Goal: Information Seeking & Learning: Understand process/instructions

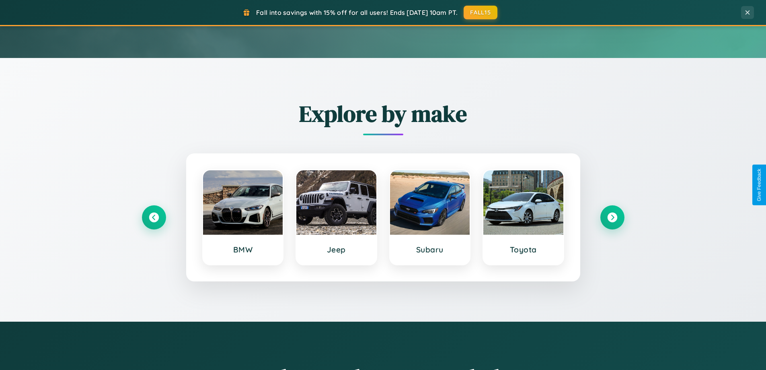
scroll to position [554, 0]
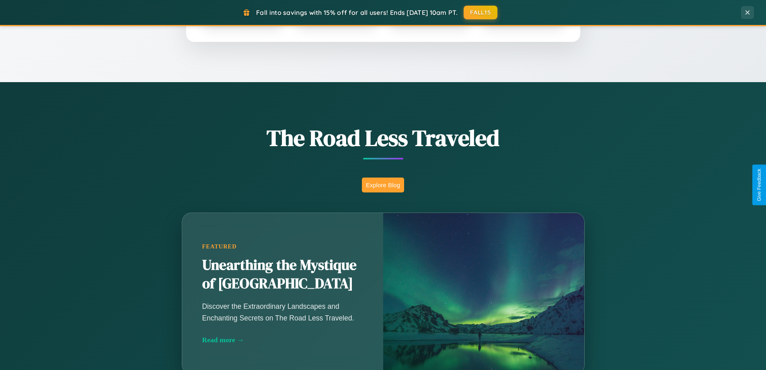
click at [383, 185] on button "Explore Blog" at bounding box center [383, 184] width 42 height 15
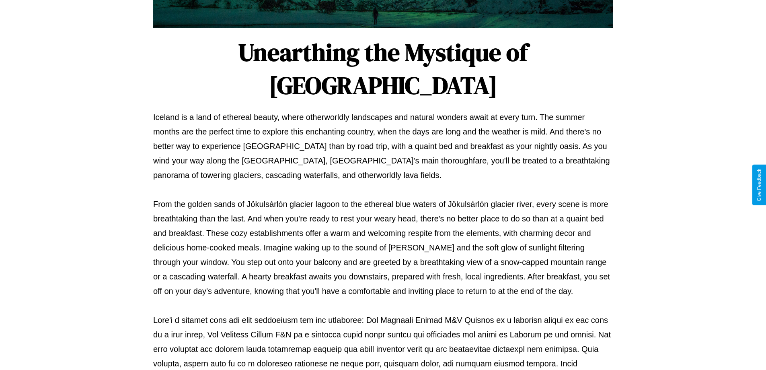
scroll to position [260, 0]
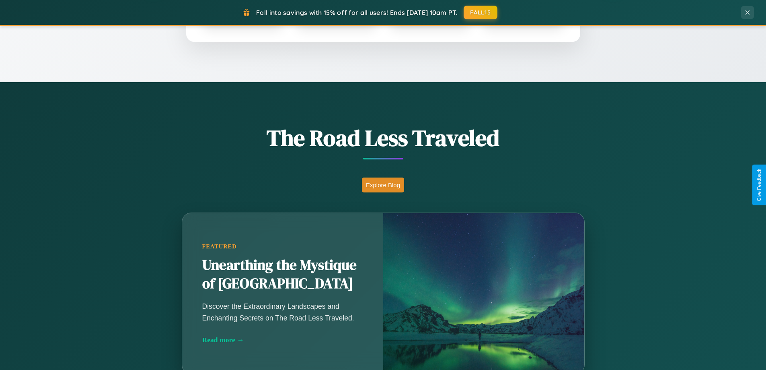
scroll to position [1548, 0]
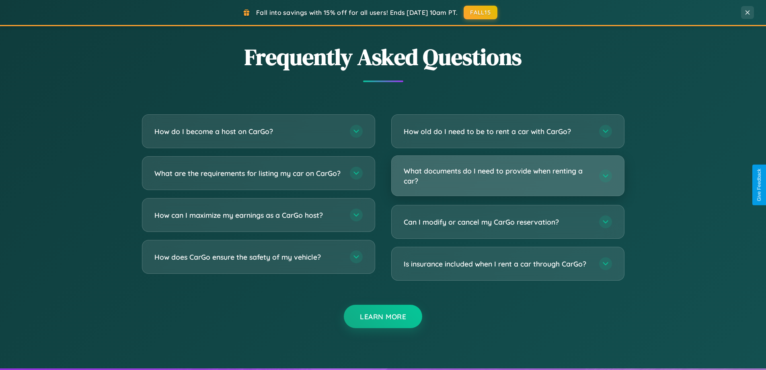
click at [508, 176] on h3 "What documents do I need to provide when renting a car?" at bounding box center [497, 176] width 187 height 20
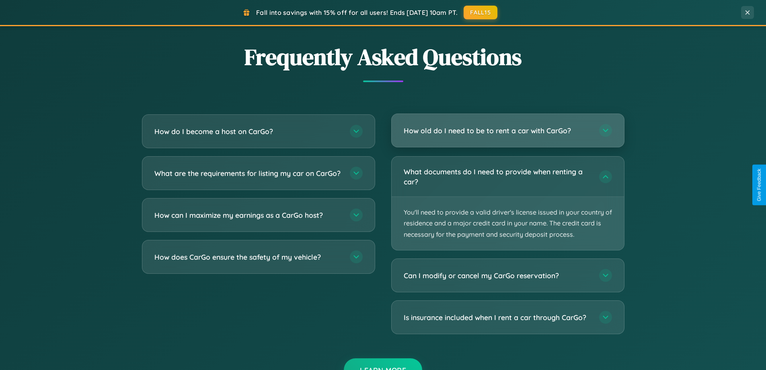
click at [508, 131] on h3 "How old do I need to be to rent a car with CarGo?" at bounding box center [497, 131] width 187 height 10
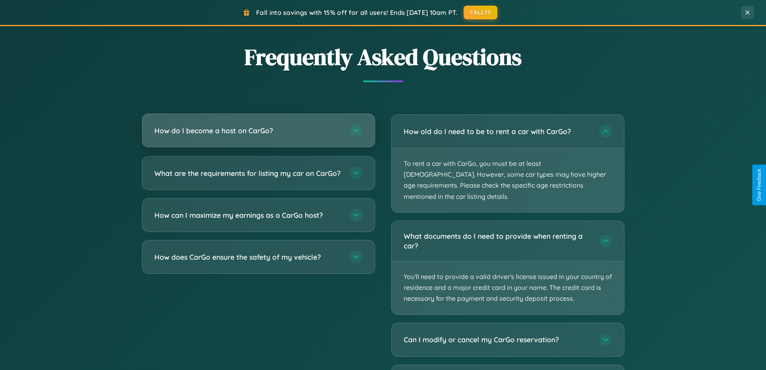
click at [258, 130] on h3 "How do I become a host on CarGo?" at bounding box center [248, 131] width 187 height 10
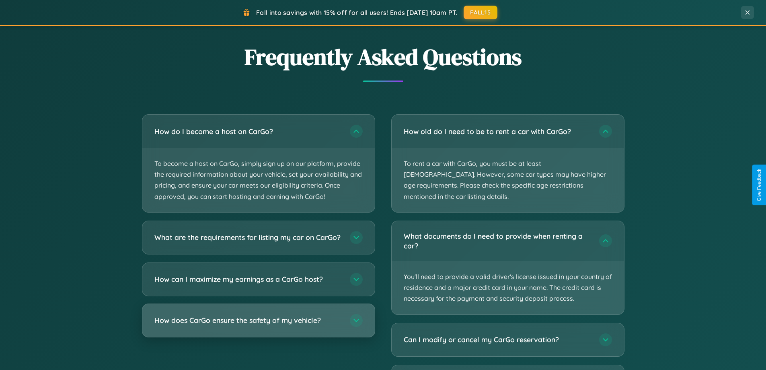
click at [258, 325] on h3 "How does CarGo ensure the safety of my vehicle?" at bounding box center [248, 320] width 187 height 10
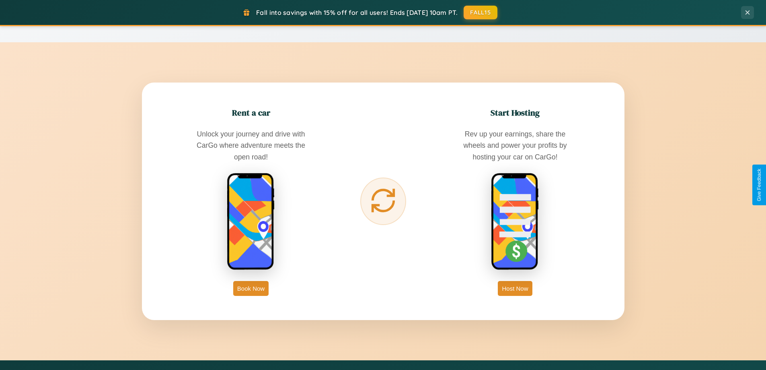
scroll to position [0, 0]
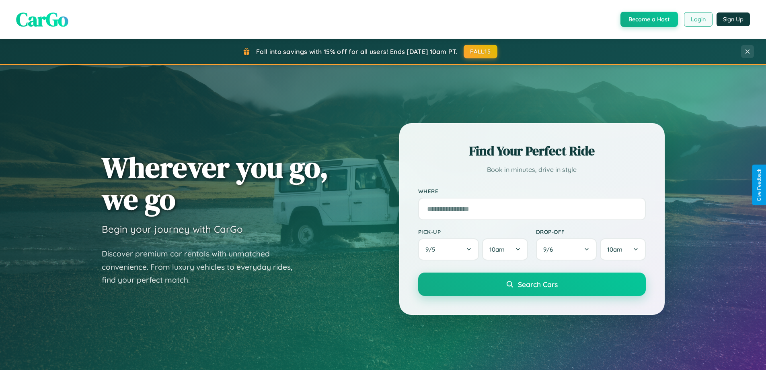
click at [698, 19] on button "Login" at bounding box center [698, 19] width 29 height 14
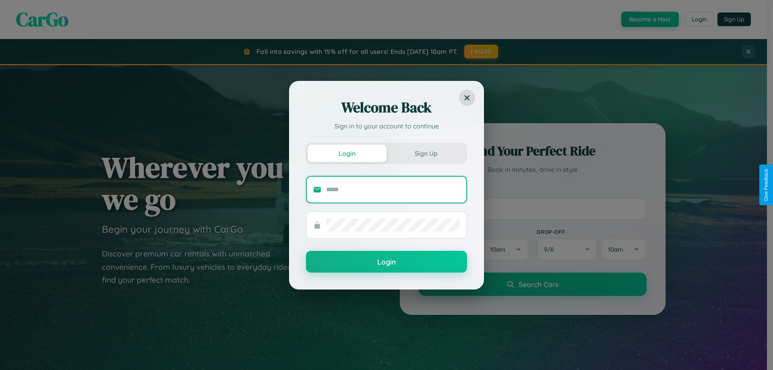
click at [393, 189] on input "text" at bounding box center [393, 189] width 134 height 13
type input "**********"
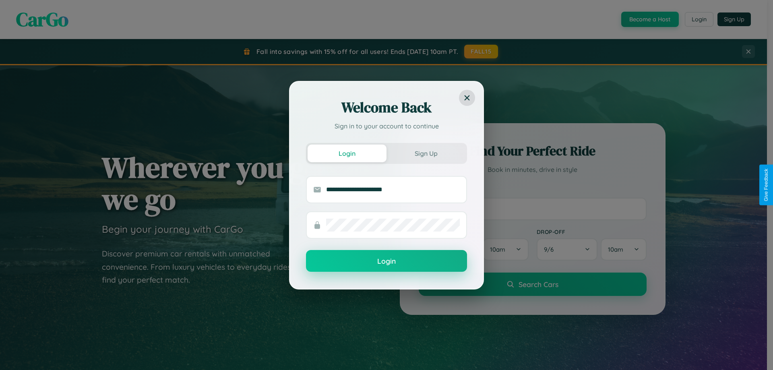
click at [386, 261] on button "Login" at bounding box center [386, 261] width 161 height 22
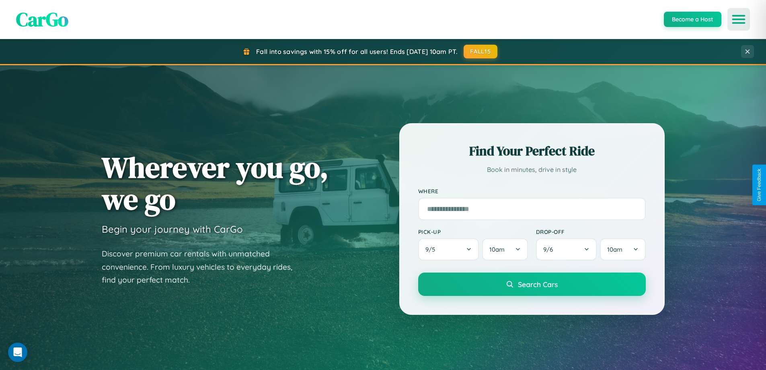
click at [739, 19] on icon "Open menu" at bounding box center [739, 19] width 12 height 7
